Goal: Task Accomplishment & Management: Manage account settings

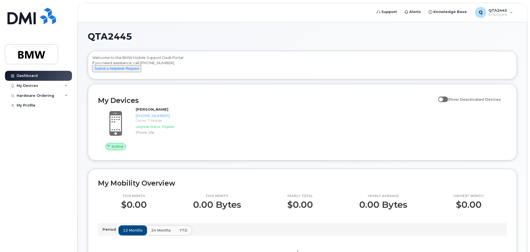
click at [444, 102] on span at bounding box center [443, 100] width 10 height 6
click at [443, 99] on input "Show Deactivated Devices" at bounding box center [440, 96] width 4 height 4
click at [448, 102] on span at bounding box center [443, 100] width 10 height 6
click at [443, 99] on input "Show Deactivated Devices" at bounding box center [440, 96] width 4 height 4
checkbox input "false"
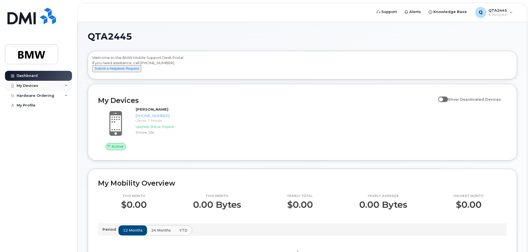
click at [25, 86] on div "My Devices" at bounding box center [28, 86] width 22 height 4
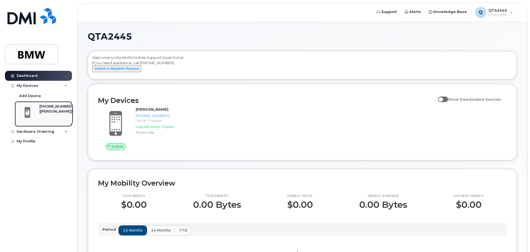
click at [38, 109] on div "864-584-4027 (Mark Johns)" at bounding box center [45, 114] width 56 height 20
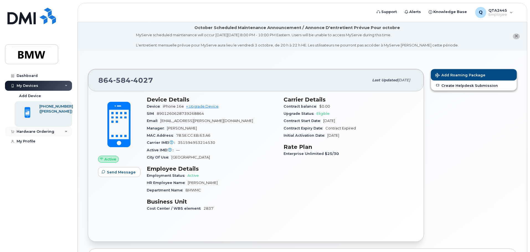
click at [45, 133] on div "Hardware Ordering" at bounding box center [36, 132] width 38 height 4
click at [59, 162] on div "Dashboard My Devices Add Device [PHONE_NUMBER] ([PERSON_NAME]) Hardware Orderin…" at bounding box center [39, 157] width 68 height 173
click at [65, 85] on icon at bounding box center [66, 85] width 3 height 3
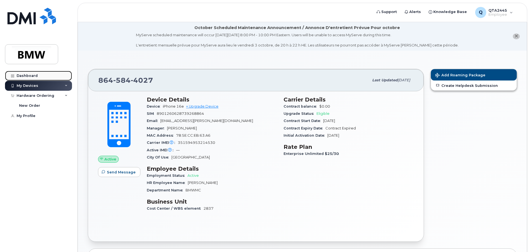
click at [42, 74] on link "Dashboard" at bounding box center [38, 76] width 67 height 10
